Goal: Check status: Check status

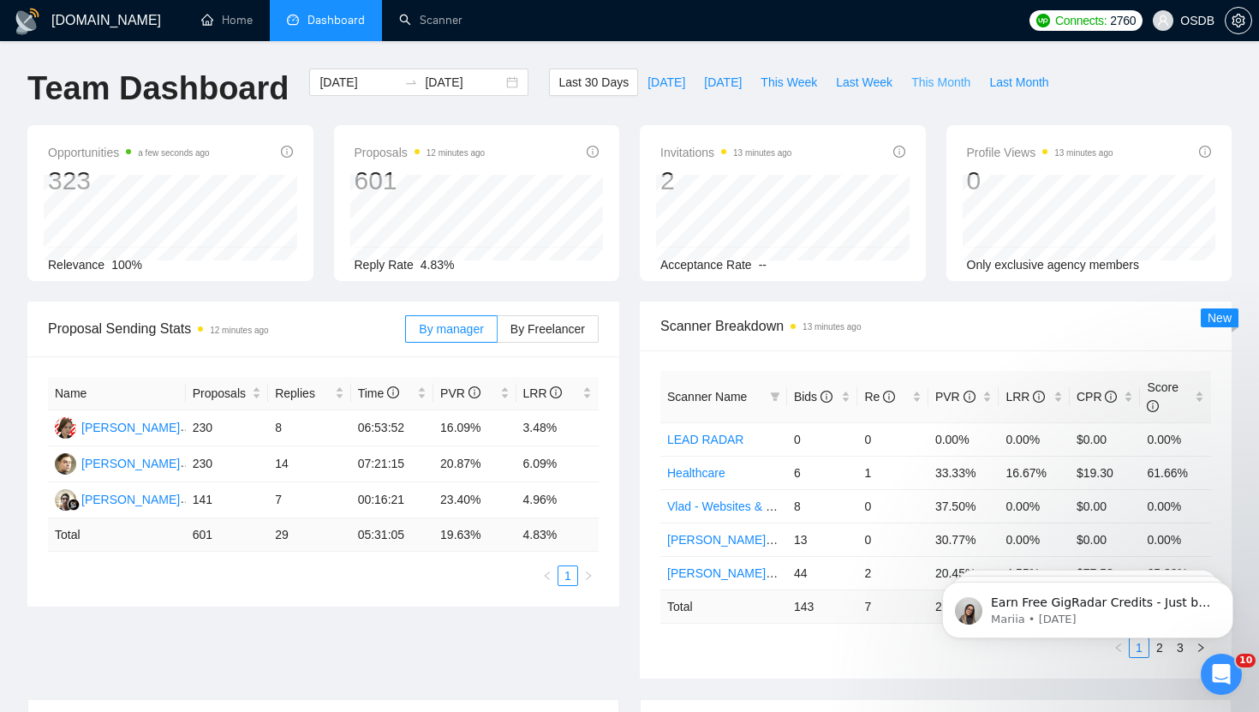
click at [928, 89] on span "This Month" at bounding box center [940, 82] width 59 height 19
type input "[DATE]"
click at [559, 328] on span "By Freelancer" at bounding box center [547, 329] width 75 height 14
click at [498, 333] on input "By Freelancer" at bounding box center [498, 333] width 0 height 0
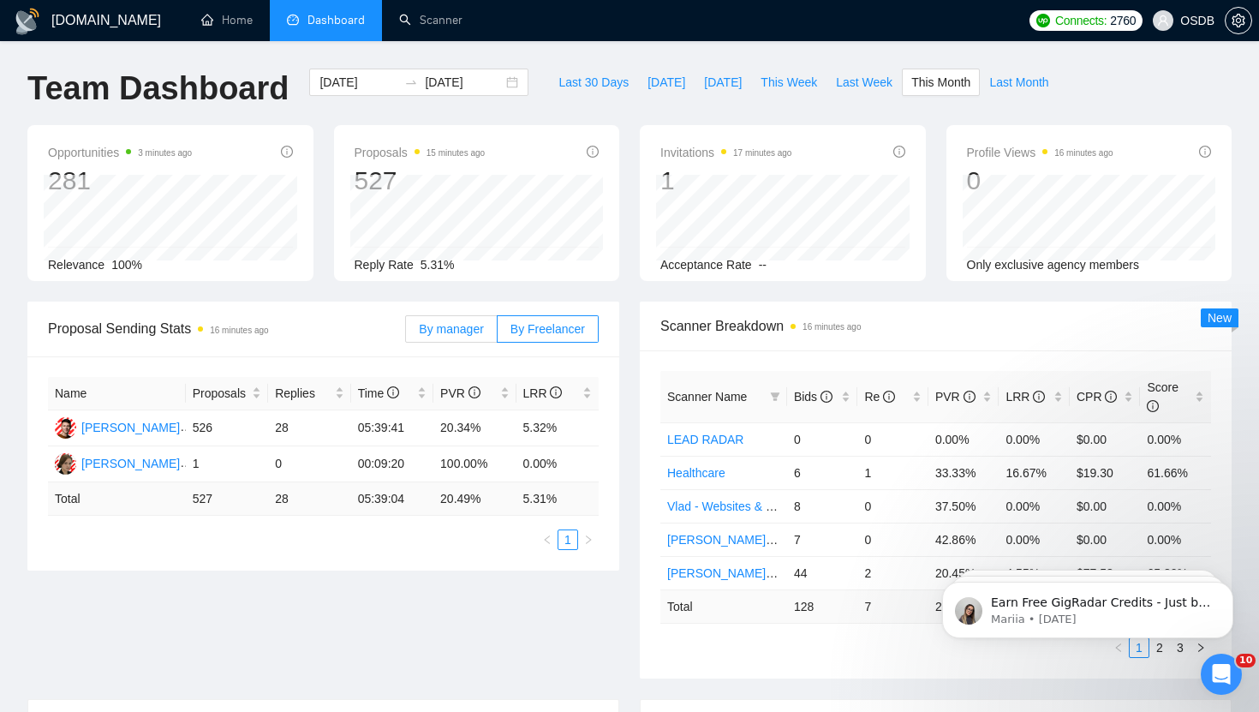
click at [459, 317] on label "By manager" at bounding box center [451, 328] width 92 height 27
click at [406, 333] on input "By manager" at bounding box center [406, 333] width 0 height 0
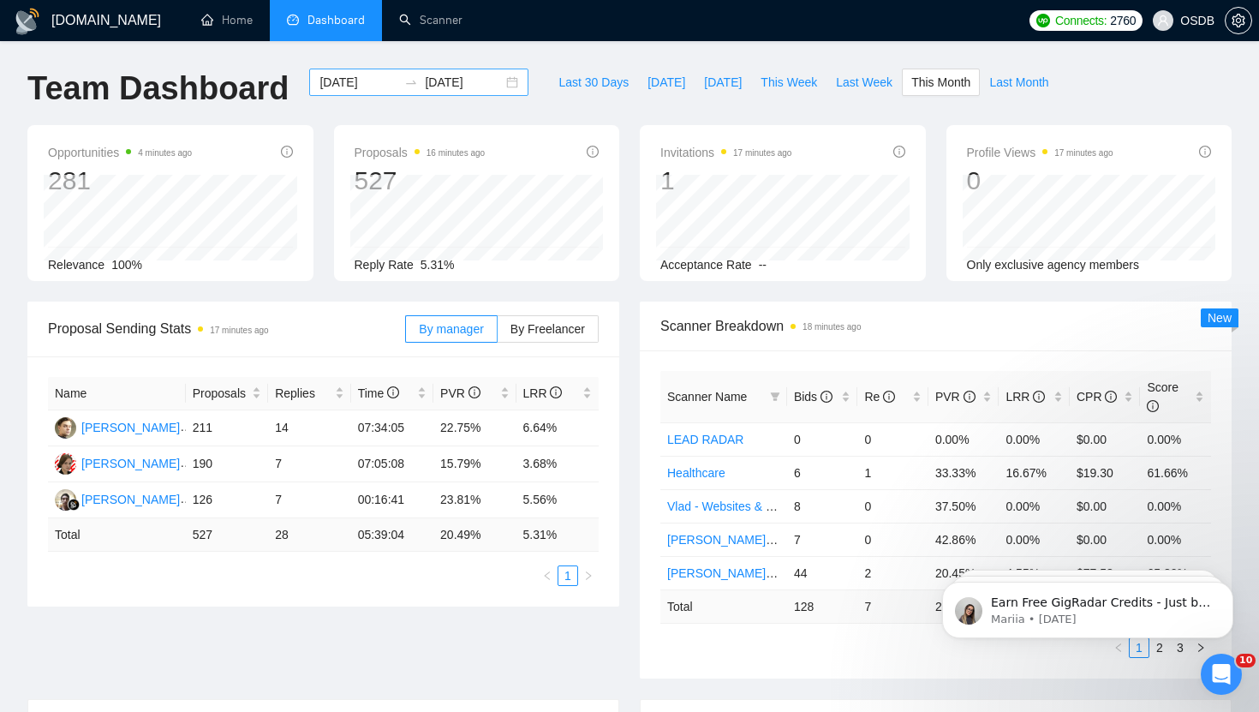
click at [496, 83] on div "[DATE] [DATE]" at bounding box center [418, 82] width 219 height 27
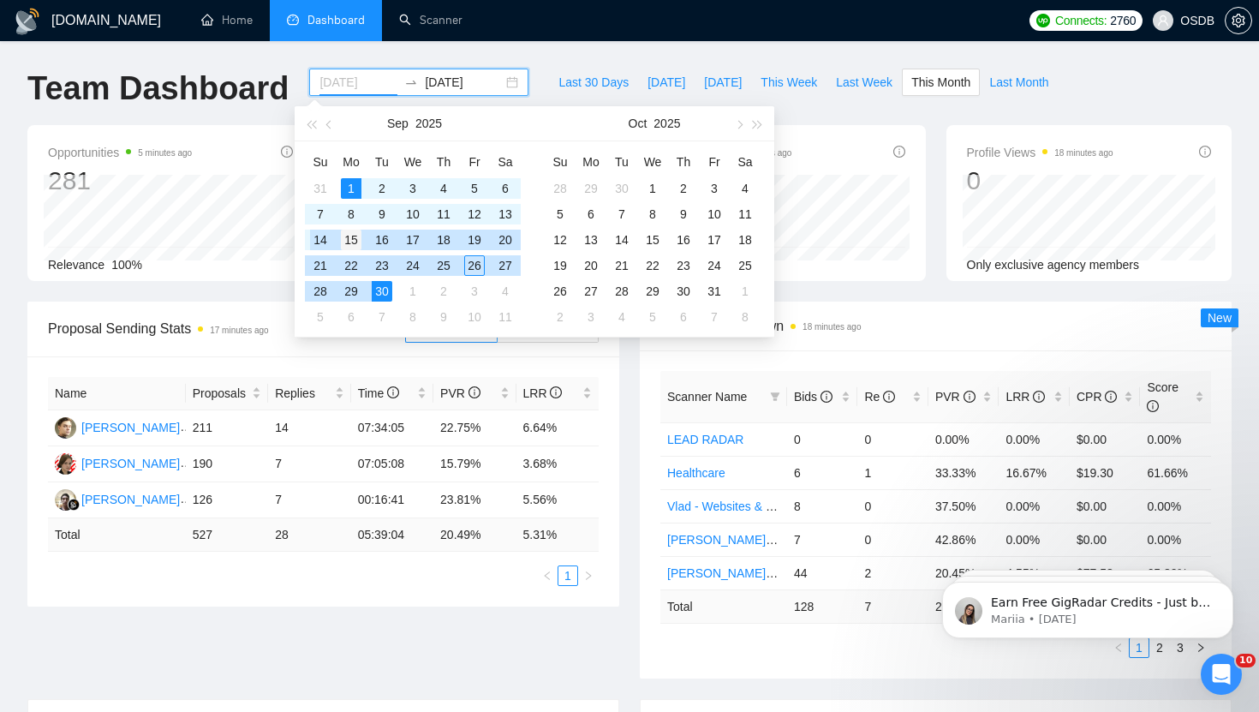
type input "[DATE]"
click at [345, 241] on div "15" at bounding box center [351, 240] width 21 height 21
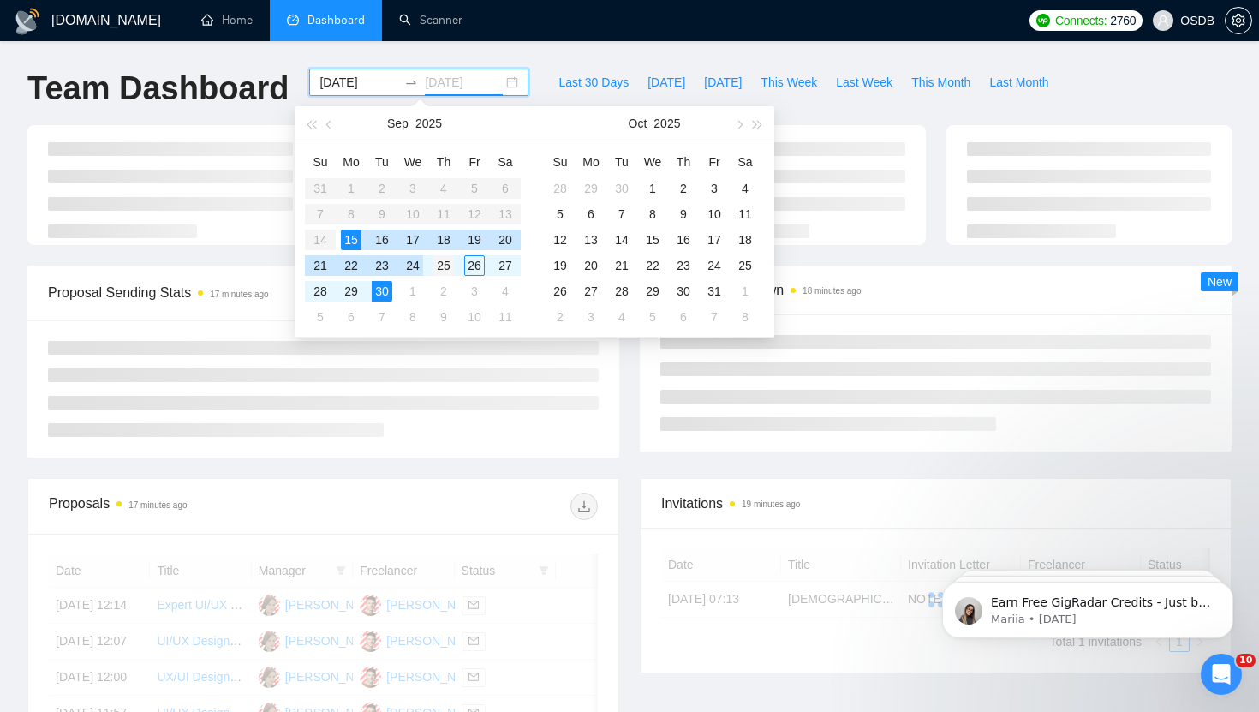
type input "[DATE]"
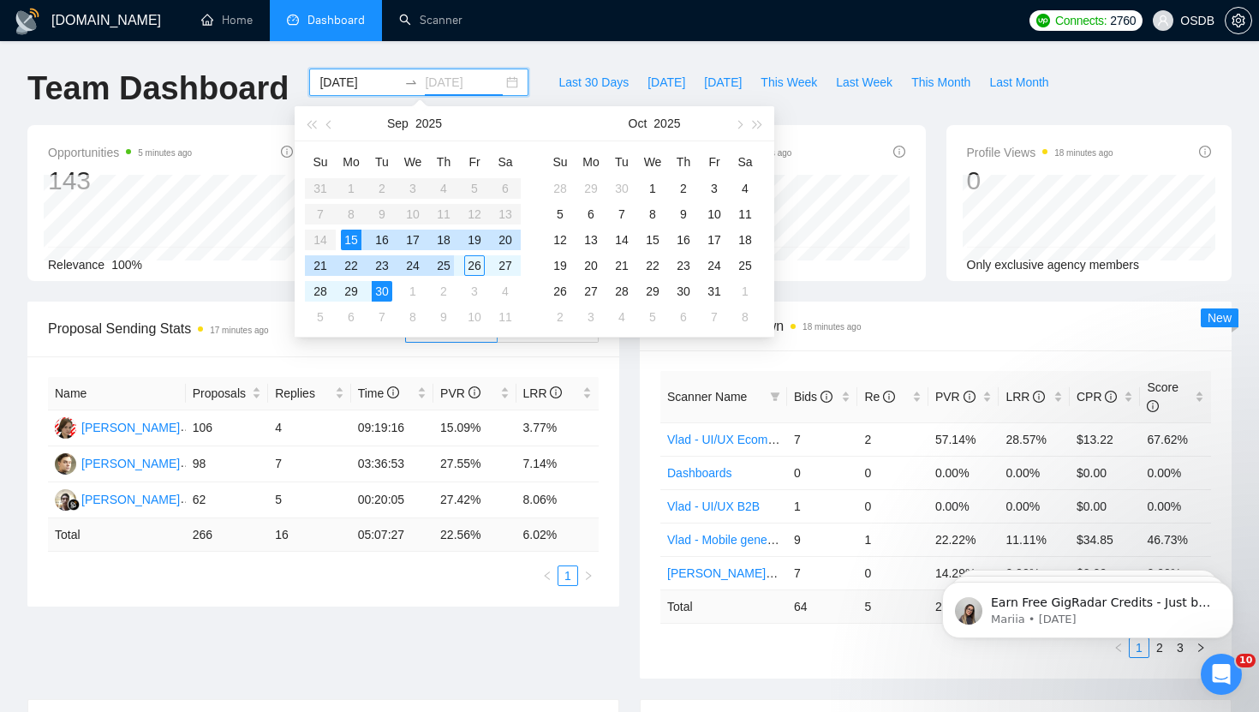
click at [444, 264] on div "25" at bounding box center [443, 265] width 21 height 21
